Goal: Transaction & Acquisition: Obtain resource

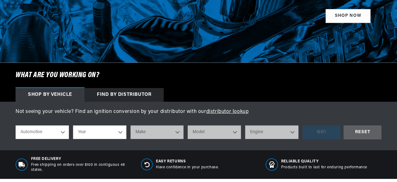
click at [119, 125] on select "Year 2026 2025 2024 2023 2022 2021 2020 2019 2018 2017 2016 2015 2014 2013 2012…" at bounding box center [99, 132] width 53 height 14
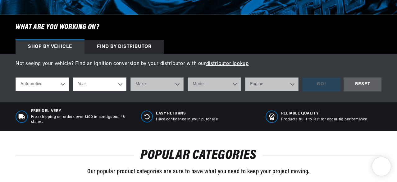
scroll to position [187, 0]
click at [118, 80] on select "Year 2026 2025 2024 2023 2022 2021 2020 2019 2018 2017 2016 2015 2014 2013 2012…" at bounding box center [99, 84] width 53 height 14
select select "1965"
click at [73, 78] on select "Year 2026 2025 2024 2023 2022 2021 2020 2019 2018 2017 2016 2015 2014 2013 2012…" at bounding box center [99, 84] width 53 height 14
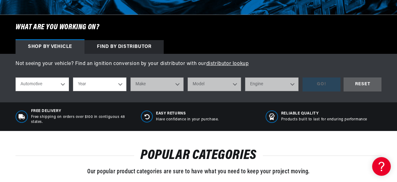
select select "1965"
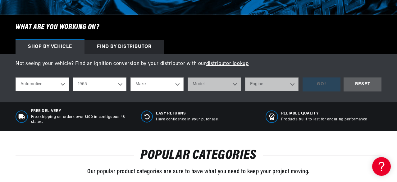
click at [177, 87] on select "Make Alfa Romeo American Motors Aston Martin Austin Austin Healey Avanti Bentle…" at bounding box center [157, 84] width 53 height 14
select select "Ford"
click at [131, 78] on select "Make Alfa Romeo American Motors Aston Martin Austin Austin Healey Avanti Bentle…" at bounding box center [157, 84] width 53 height 14
select select "Ford"
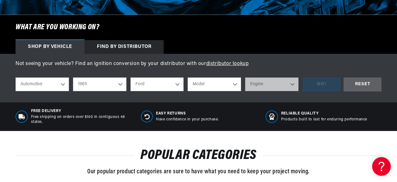
click at [220, 80] on select "Model Club Wagon Country Sedan Country Squire Custom Custom 500 Econoline F-100…" at bounding box center [214, 84] width 53 height 14
select select "Mustang"
click at [188, 78] on select "Model Club Wagon Country Sedan Country Squire Custom Custom 500 Econoline F-100…" at bounding box center [214, 84] width 53 height 14
select select "Mustang"
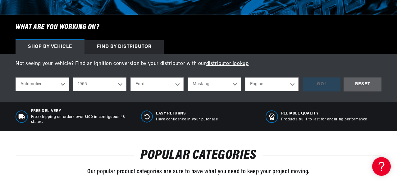
click at [264, 85] on select "Engine 4.1L 170cid / 2.8L 200cid / 3.3L 260cid / 4.3L 289cid / 4.7L 302cid / 5.…" at bounding box center [271, 84] width 53 height 14
select select "289cid-4.7L"
click at [245, 78] on select "Engine 4.1L 170cid / 2.8L 200cid / 3.3L 260cid / 4.3L 289cid / 4.7L 302cid / 5.…" at bounding box center [271, 84] width 53 height 14
select select "289cid-4.7L"
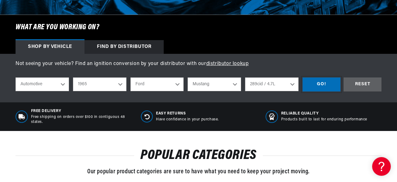
click at [323, 86] on div "GO!" at bounding box center [322, 84] width 38 height 14
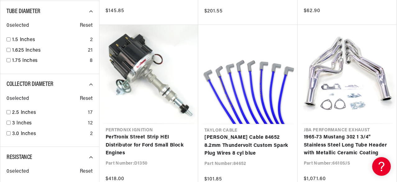
scroll to position [595, 0]
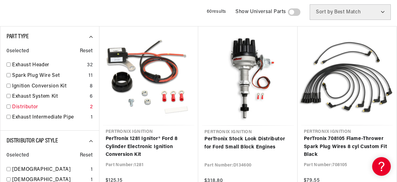
click at [8, 107] on input "checkbox" at bounding box center [9, 106] width 4 height 4
checkbox input "true"
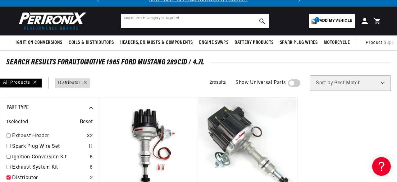
click at [159, 21] on input "text" at bounding box center [195, 21] width 148 height 14
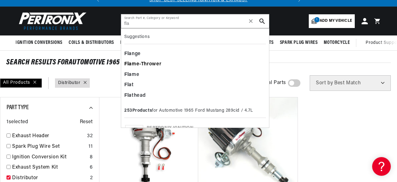
click at [156, 61] on div "Fla me-Thrower" at bounding box center [195, 64] width 142 height 11
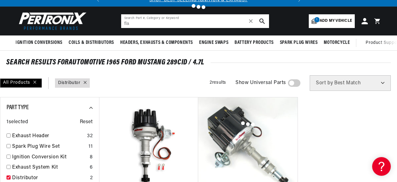
type input "Flame-Thrower"
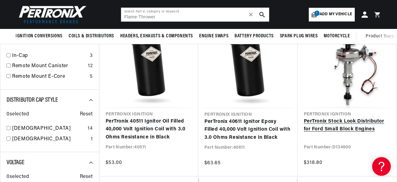
click at [341, 125] on link "PerTronix Stock Look Distributor for Ford Small Block Engines" at bounding box center [347, 125] width 87 height 16
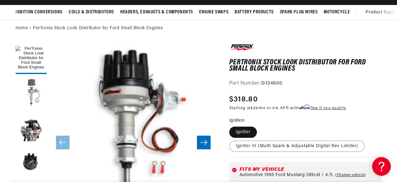
click at [32, 94] on button "Load image 2 in gallery view" at bounding box center [31, 92] width 31 height 31
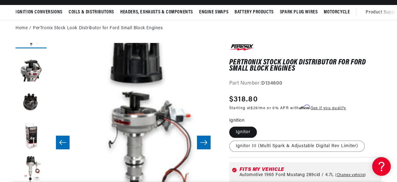
scroll to position [60, 0]
click at [32, 94] on button "Load image 4 in gallery view" at bounding box center [31, 100] width 31 height 31
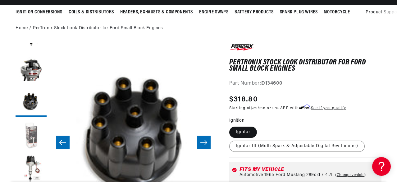
scroll to position [0, 502]
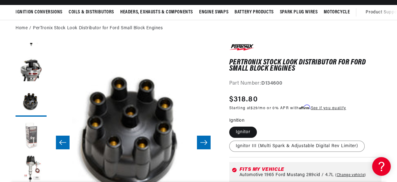
click at [40, 132] on button "Load image 5 in gallery view" at bounding box center [31, 135] width 31 height 31
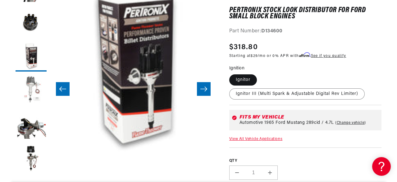
scroll to position [86, 0]
click at [30, 131] on button "Load image 7 in gallery view" at bounding box center [31, 123] width 31 height 31
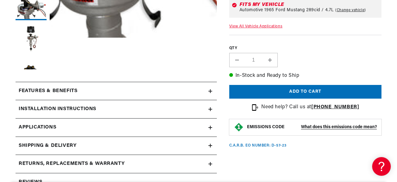
scroll to position [0, 188]
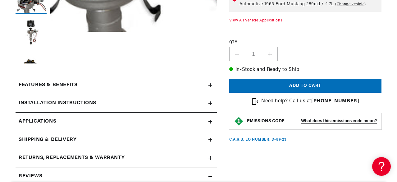
click at [73, 104] on h2 "Installation instructions" at bounding box center [58, 103] width 78 height 8
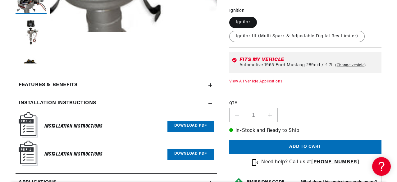
scroll to position [270, 0]
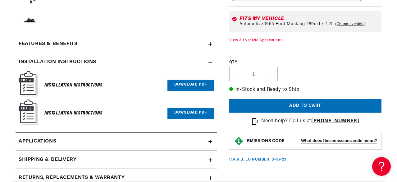
click at [184, 82] on link "Download PDF" at bounding box center [190, 85] width 46 height 11
